Goal: Information Seeking & Learning: Learn about a topic

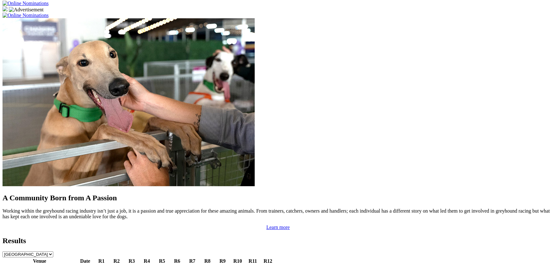
scroll to position [489, 0]
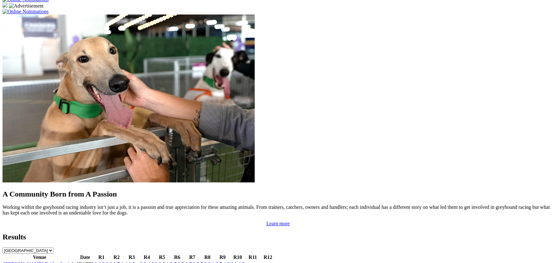
click at [76, 262] on link "[PERSON_NAME] Bridge Straight" at bounding box center [39, 264] width 72 height 5
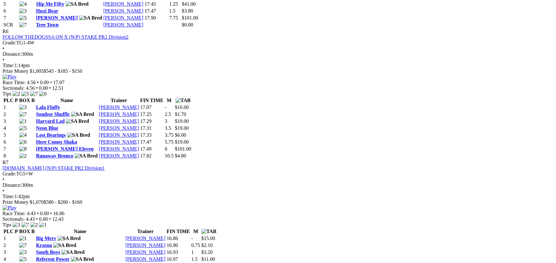
scroll to position [1026, 0]
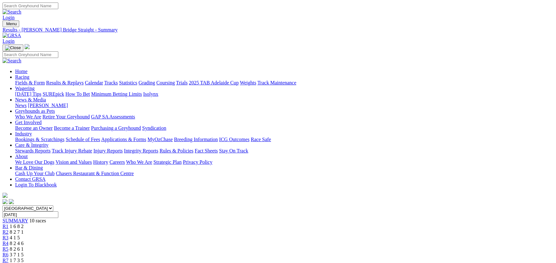
click at [158, 148] on link "Integrity Reports" at bounding box center [141, 150] width 34 height 5
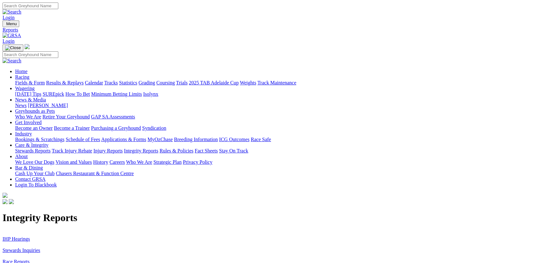
click at [30, 236] on link "IHP Hearings" at bounding box center [16, 238] width 27 height 5
click at [40, 248] on link "Stewards Inquiries" at bounding box center [22, 250] width 38 height 5
